Goal: Task Accomplishment & Management: Manage account settings

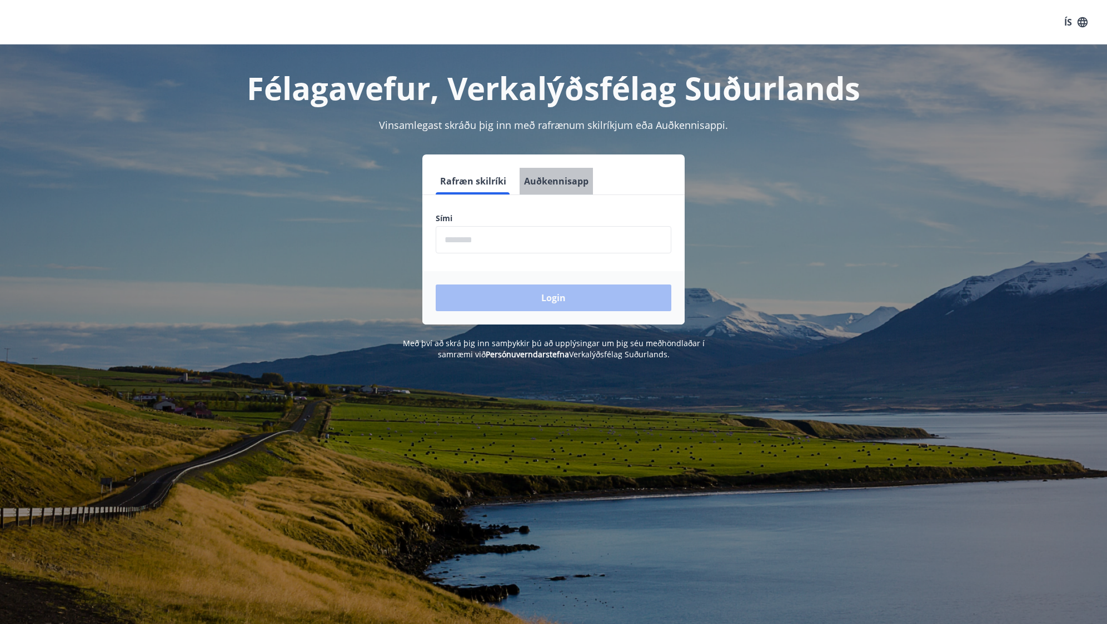
click at [570, 184] on button "Auðkennisapp" at bounding box center [556, 181] width 73 height 27
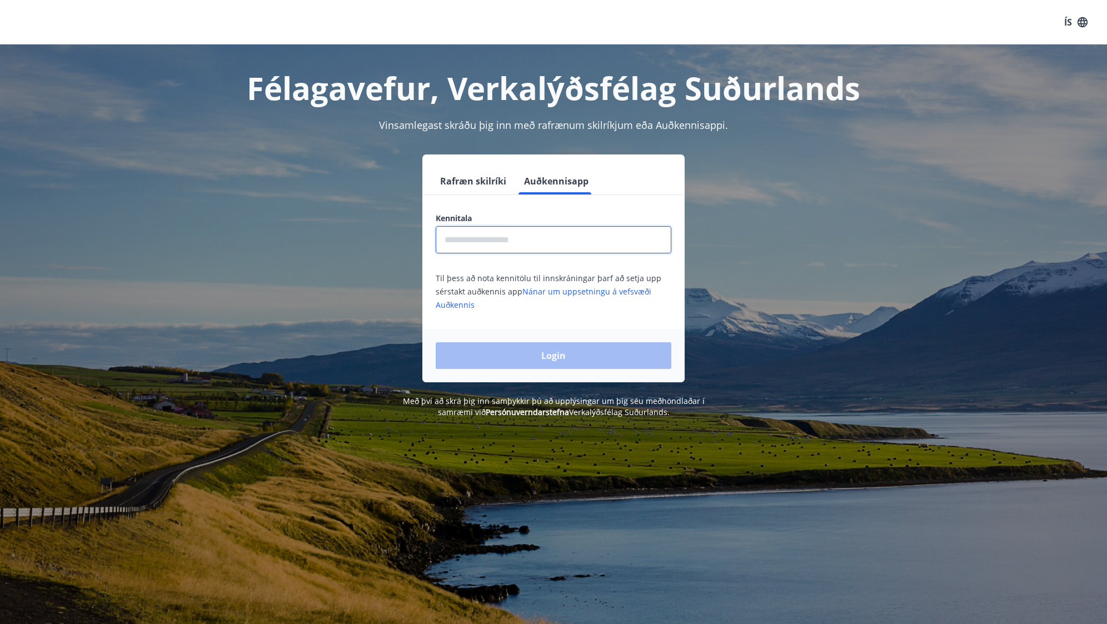
click at [544, 240] on input "text" at bounding box center [554, 239] width 236 height 27
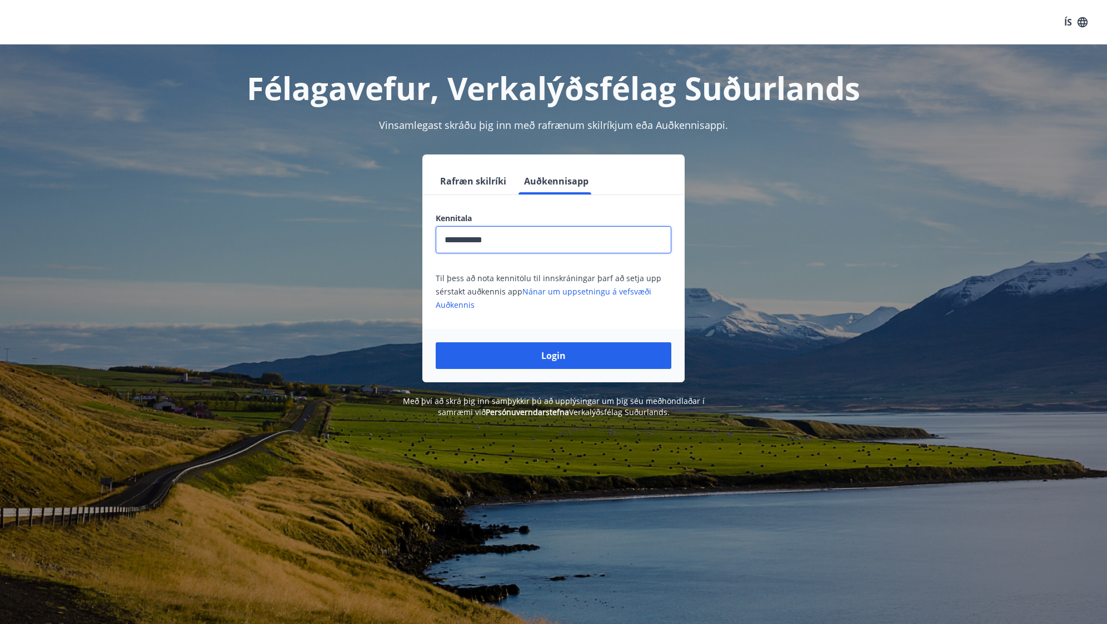
type input "**********"
click at [436, 342] on button "Login" at bounding box center [554, 355] width 236 height 27
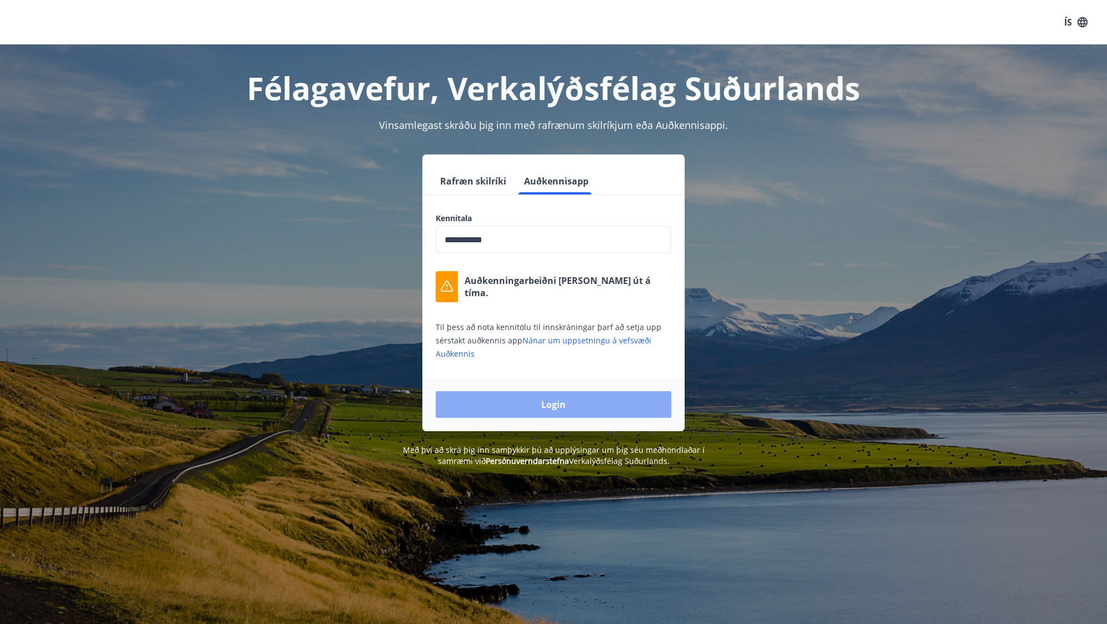
click at [525, 398] on button "Login" at bounding box center [554, 404] width 236 height 27
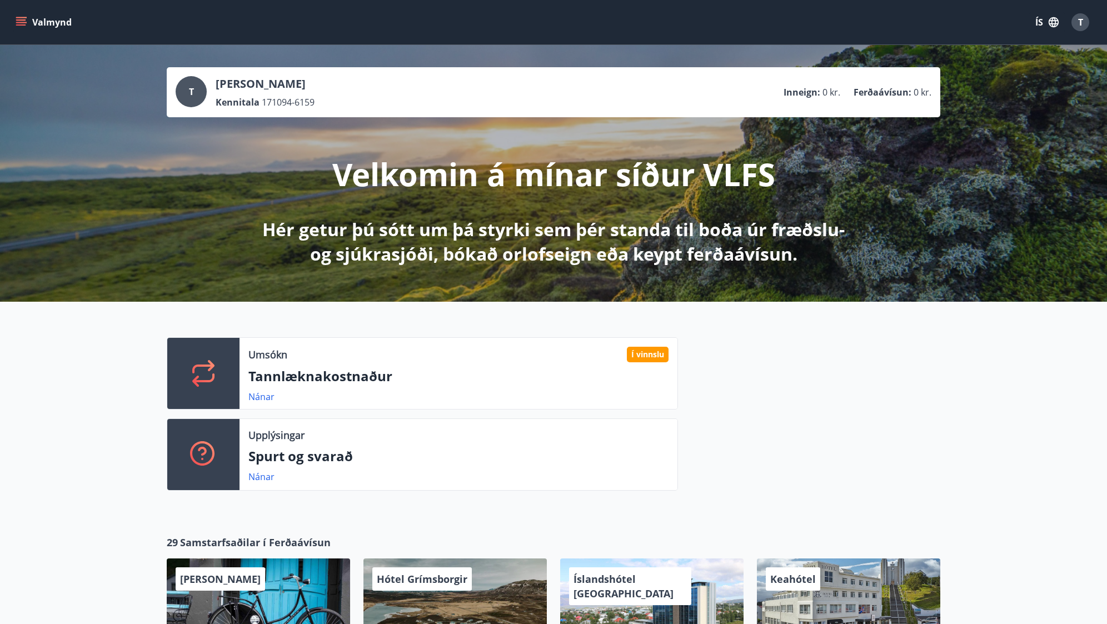
click at [1047, 15] on button "ÍS" at bounding box center [1048, 22] width 36 height 20
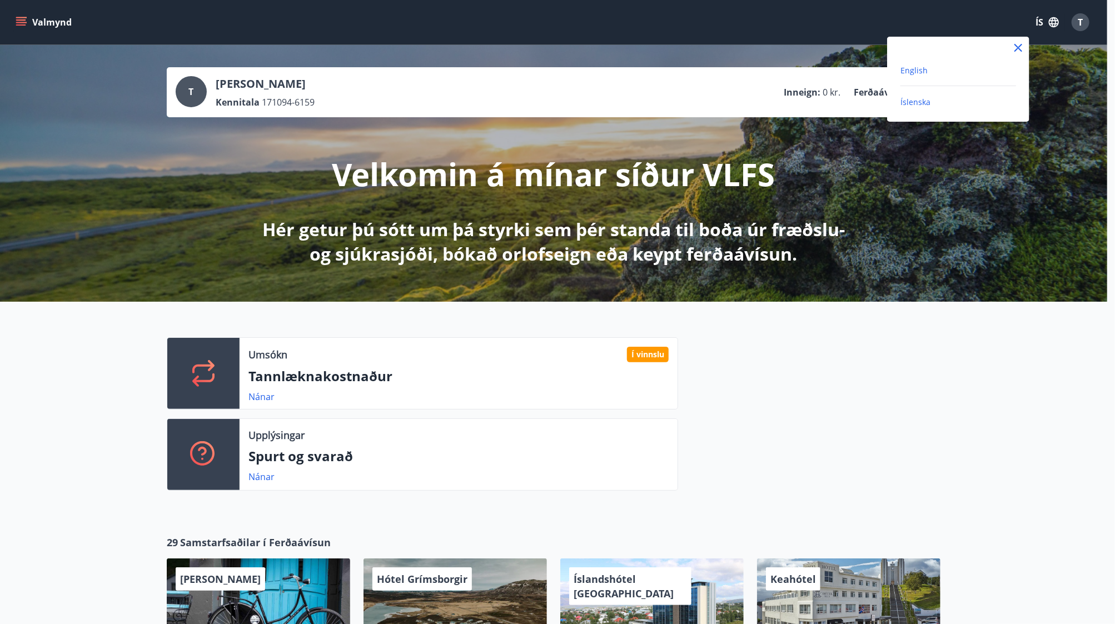
click at [911, 71] on span "English" at bounding box center [914, 70] width 27 height 11
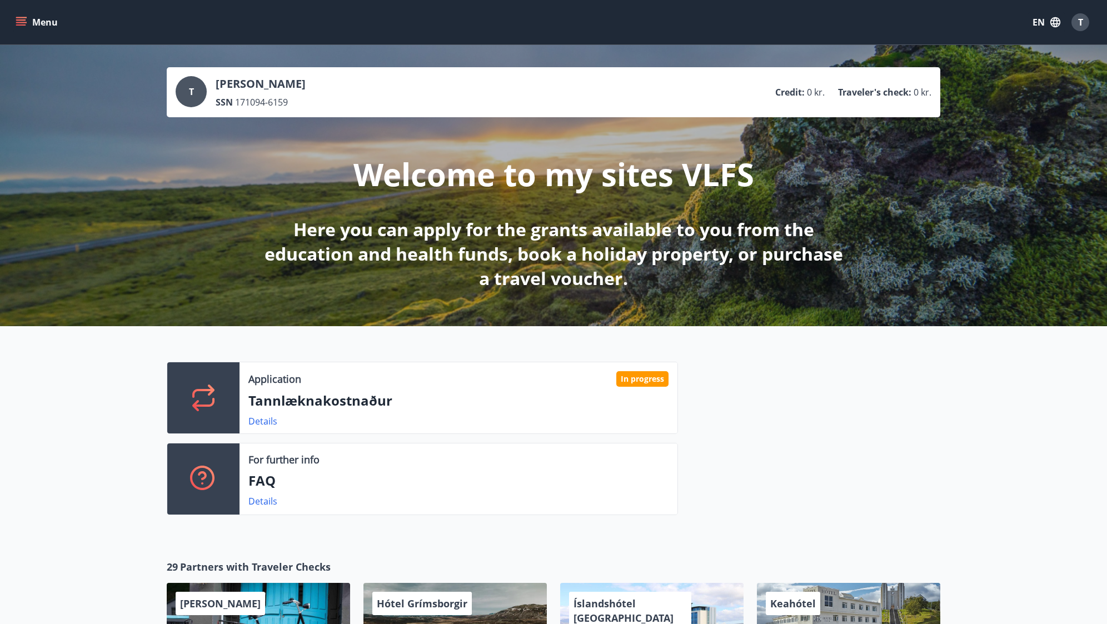
click at [1081, 22] on span "T" at bounding box center [1080, 22] width 5 height 12
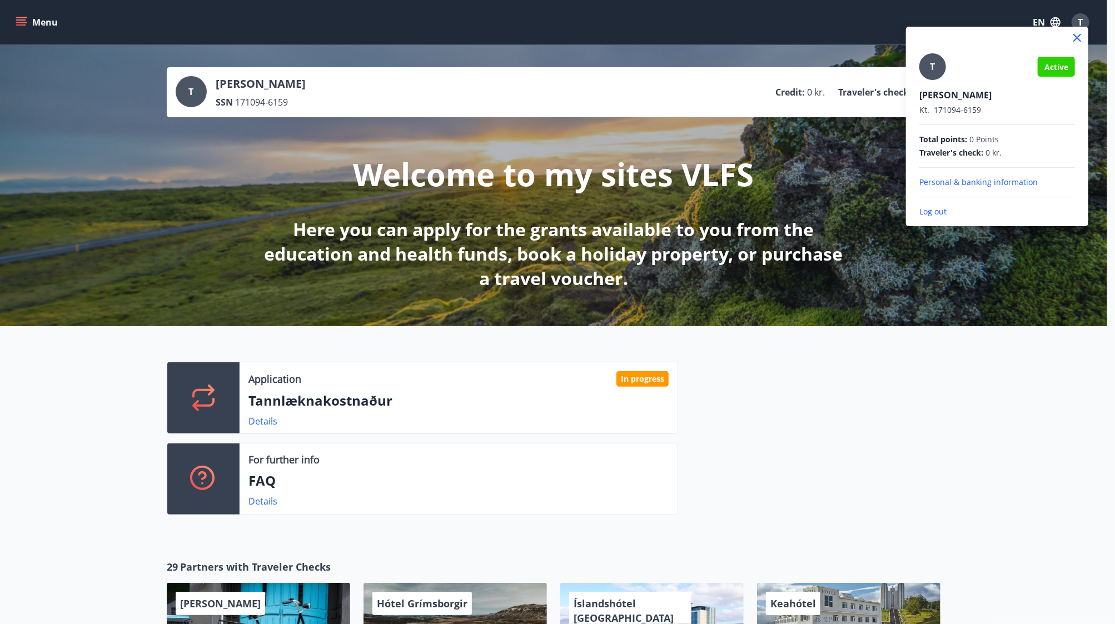
click at [933, 209] on p "Log out" at bounding box center [997, 211] width 156 height 11
